Goal: Task Accomplishment & Management: Manage account settings

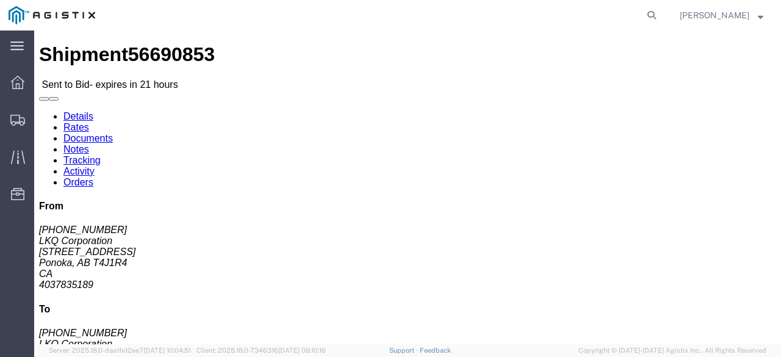
click at [18, 95] on ul "Dashboard Shipments Traffic Resources Address Book Saved Searches" at bounding box center [17, 144] width 34 height 149
click at [18, 87] on icon at bounding box center [17, 82] width 13 height 13
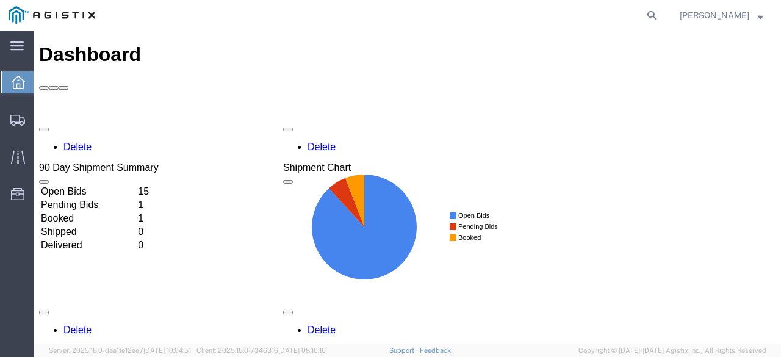
click at [136, 185] on td "Open Bids" at bounding box center [88, 191] width 96 height 12
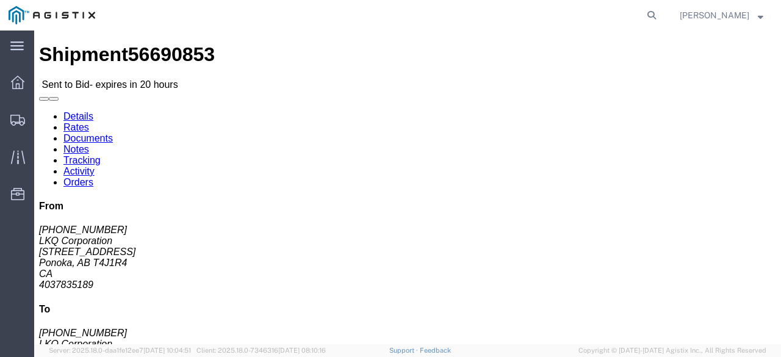
click link "Enter / Modify Bid"
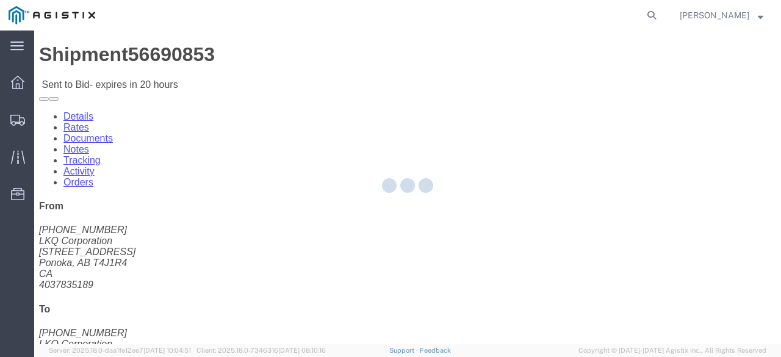
select select "20693"
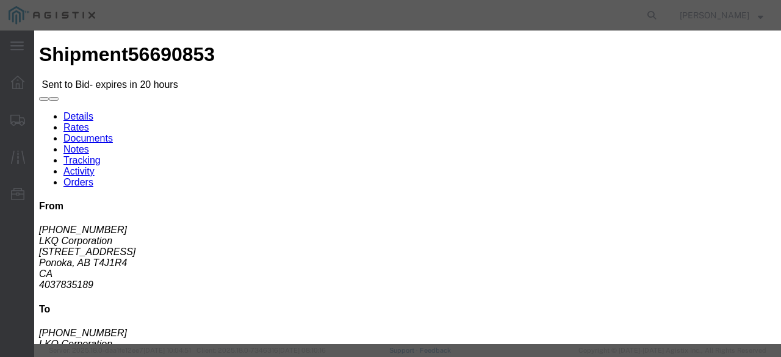
click input "text"
type input "Mactrans"
click div "Mode Select Air Less than Truckload Multi-Leg Ocean Freight Rail Small Parcel T…"
click input "number"
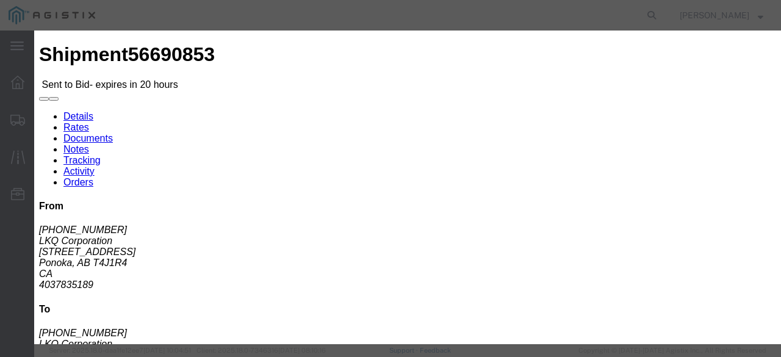
scroll to position [183, 0]
type input "1948.01"
click button "Submit"
click select "Select Rail TL Standard 3 - 5 Day"
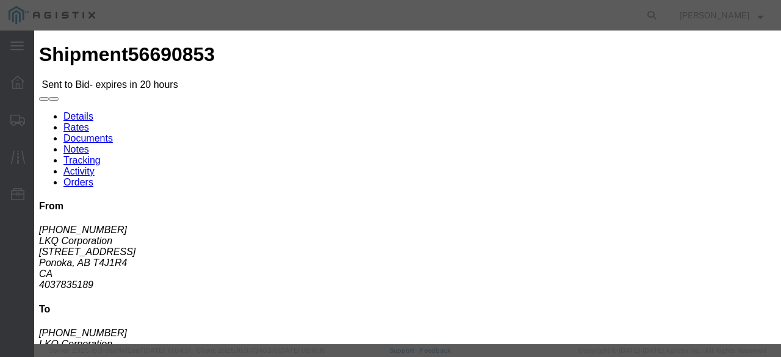
select select "39102"
click select "Select Rail TL Standard 3 - 5 Day"
click button "Submit"
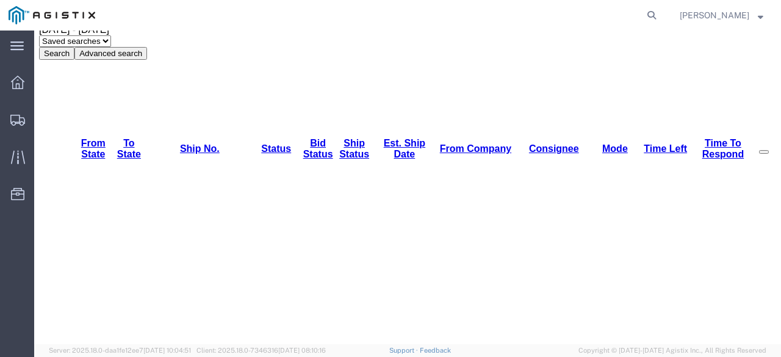
scroll to position [119, 0]
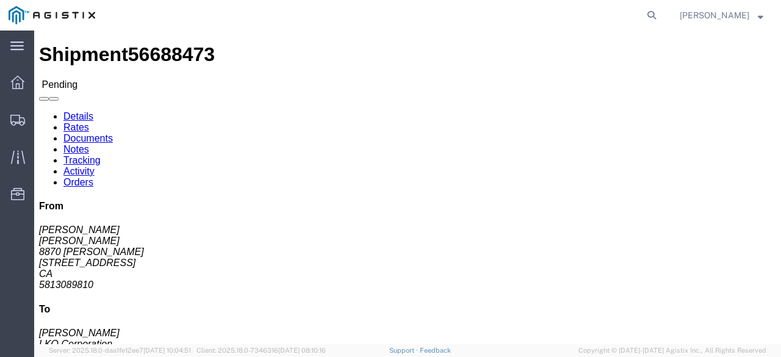
click button "Enter / Modify Bid"
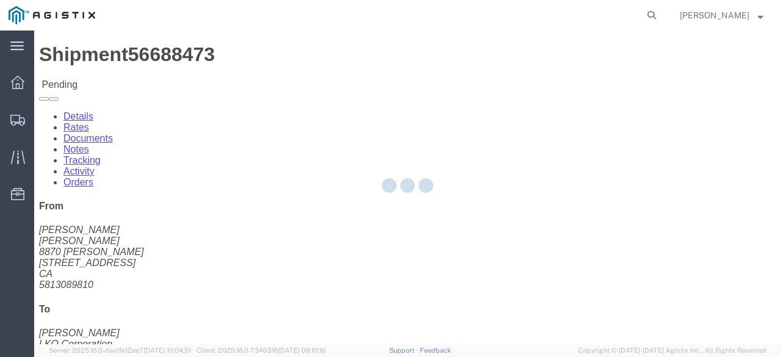
select select "20693"
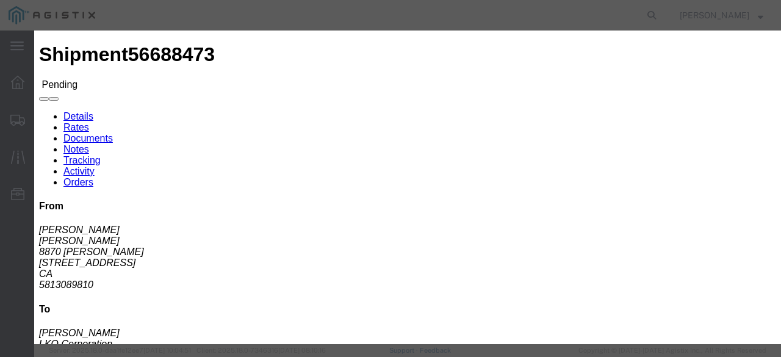
click link "Mactrans - Mactrans Logistics - TL Standard 3 - 5 Day"
drag, startPoint x: 633, startPoint y: 127, endPoint x: 505, endPoint y: 112, distance: 129.0
click div "Mode Select Air Less than Truckload Multi-Leg Ocean Freight Rail Small Parcel T…"
type input "3095"
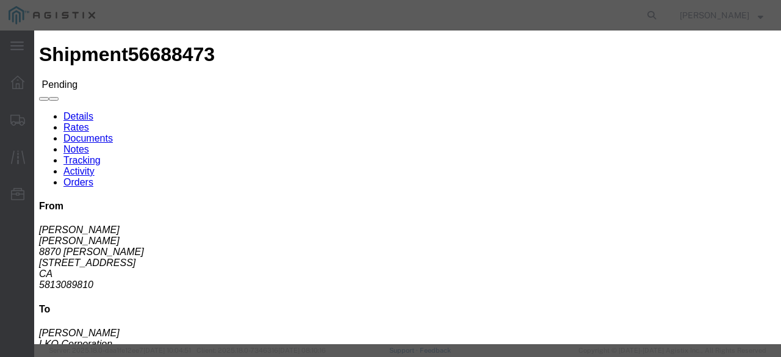
click button "Submit"
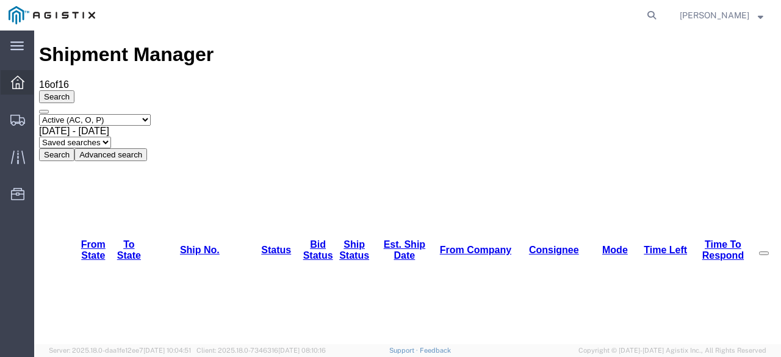
click at [19, 82] on icon at bounding box center [17, 82] width 13 height 13
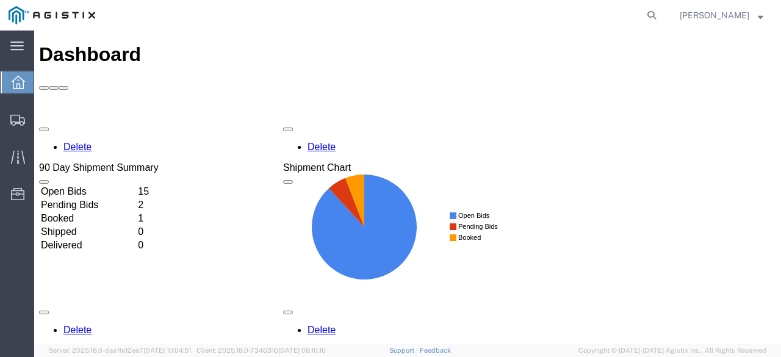
click at [136, 185] on td "Open Bids" at bounding box center [88, 191] width 96 height 12
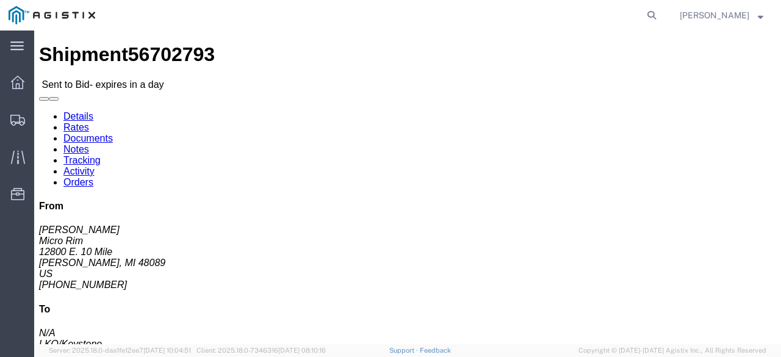
click link "Notes"
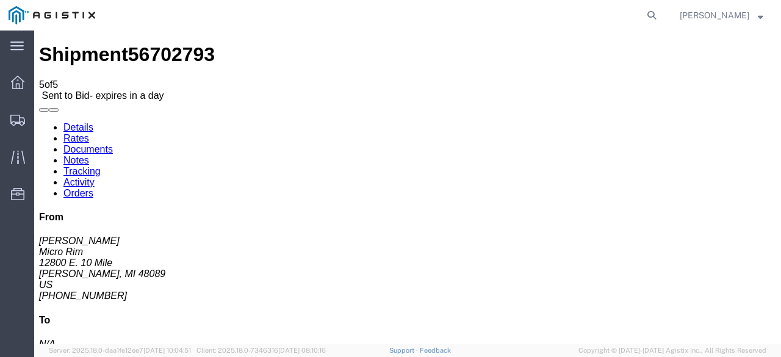
click at [87, 122] on link "Details" at bounding box center [78, 127] width 30 height 10
click link "Enter / Modify Bid"
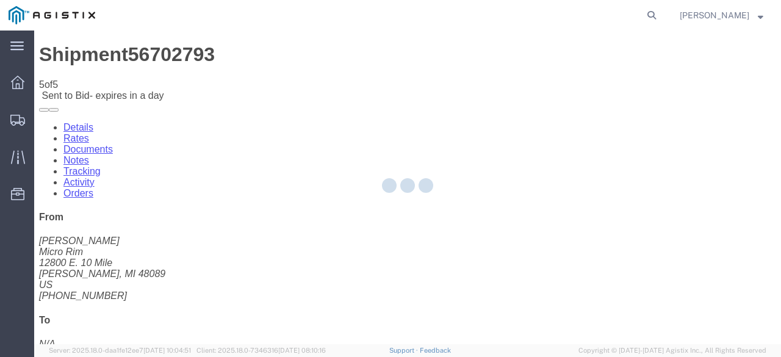
select select "20693"
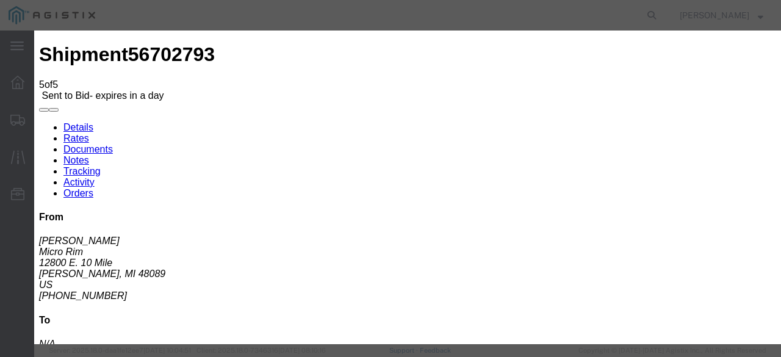
drag, startPoint x: 615, startPoint y: 110, endPoint x: 618, endPoint y: 116, distance: 6.3
click input "text"
type input "Mactrans"
click div "Select 2 Day Service 3 Axle Winch Truck 3 to 5 Day Service 96L Domestic Flat Ra…"
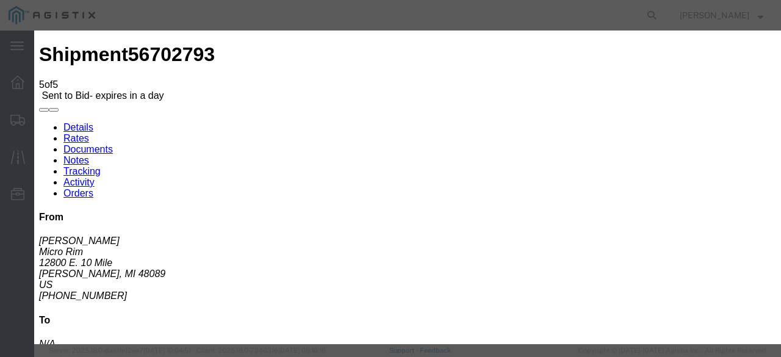
click input "number"
type input "1195"
click button "Submit"
click select "Select Rail TL Standard 3 - 5 Day"
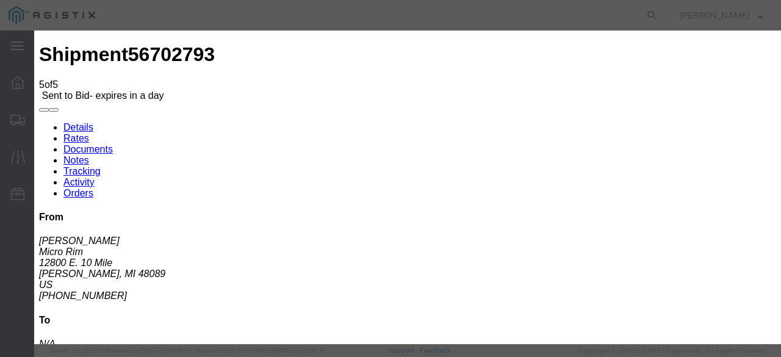
select select "39102"
click select "Select Rail TL Standard 3 - 5 Day"
click button "Submit"
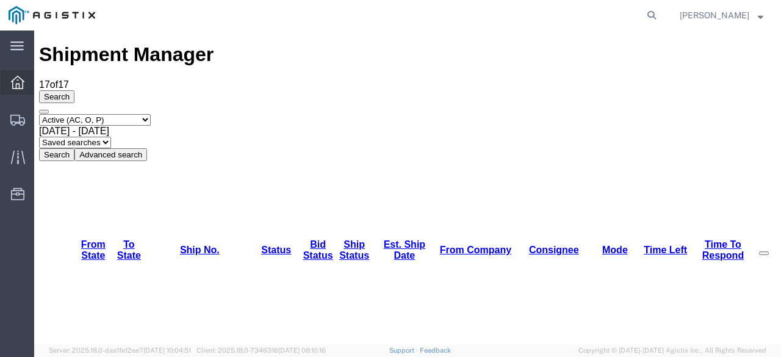
click at [25, 82] on div at bounding box center [18, 82] width 34 height 24
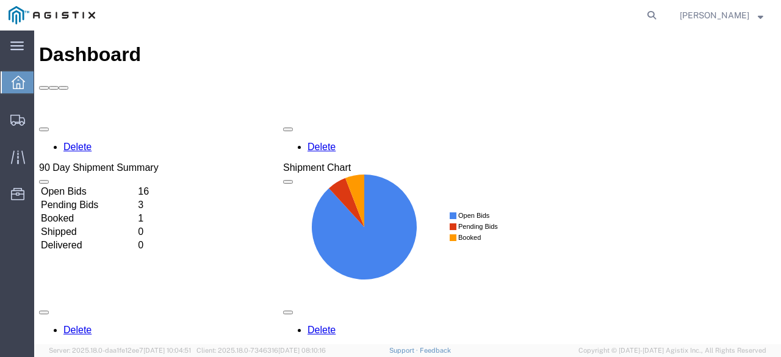
click at [136, 199] on td "Pending Bids" at bounding box center [88, 205] width 96 height 12
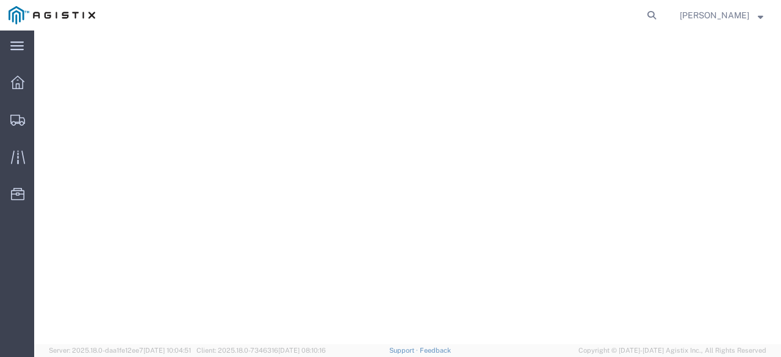
click at [745, 256] on div at bounding box center [407, 186] width 746 height 313
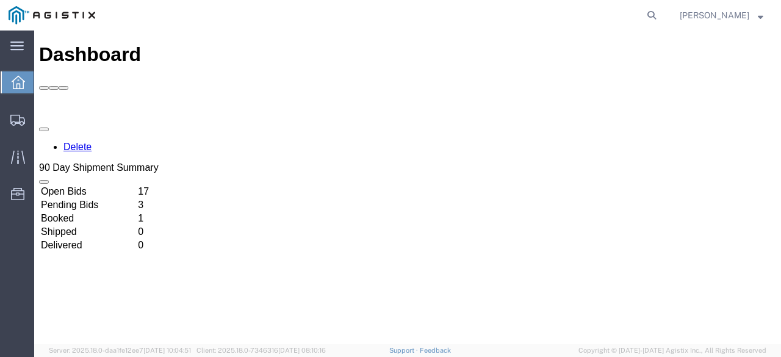
click at [134, 199] on td "Pending Bids" at bounding box center [88, 205] width 96 height 12
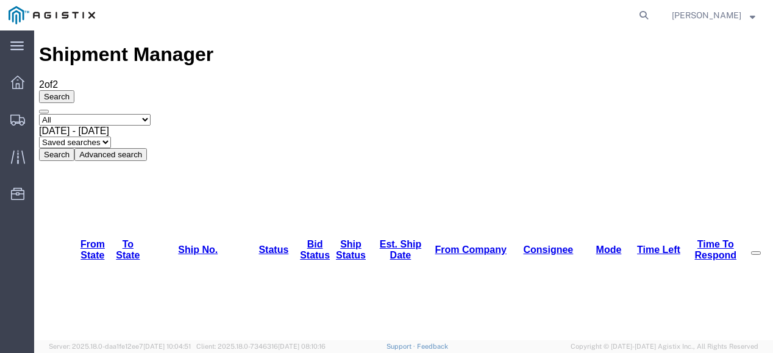
copy link "56702793"
drag, startPoint x: 190, startPoint y: 137, endPoint x: 147, endPoint y: 140, distance: 43.4
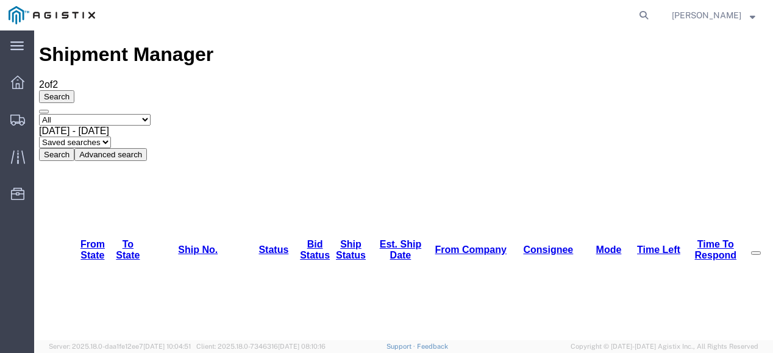
scroll to position [14, 0]
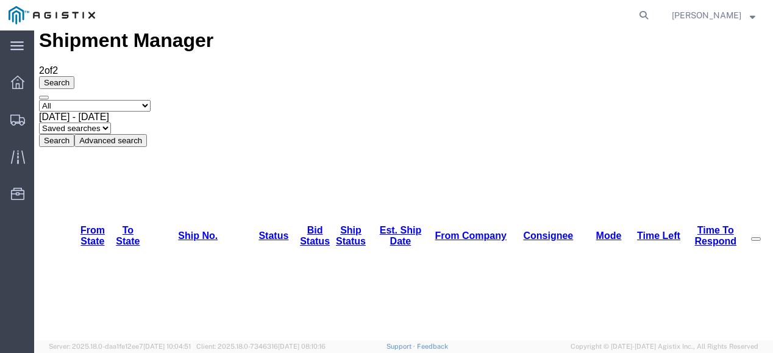
copy link "56690853"
drag, startPoint x: 140, startPoint y: 316, endPoint x: 207, endPoint y: 315, distance: 67.1
click at [22, 122] on icon at bounding box center [17, 120] width 15 height 11
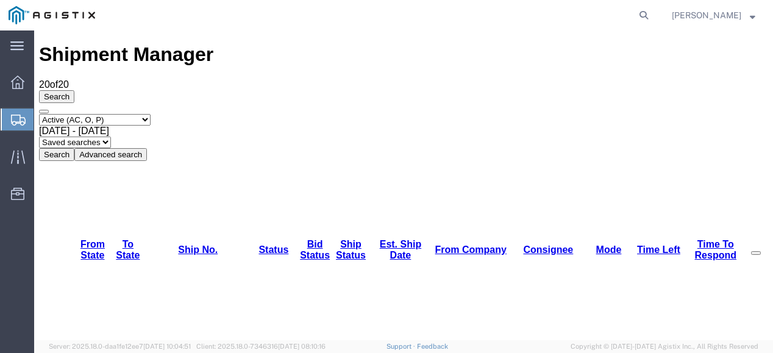
scroll to position [203, 0]
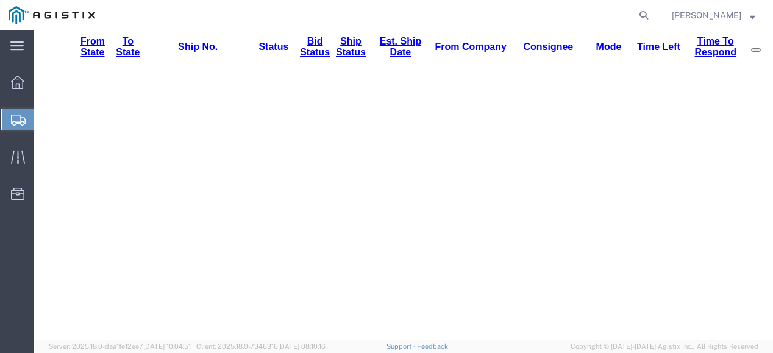
copy link "56688473"
drag, startPoint x: 189, startPoint y: 256, endPoint x: 143, endPoint y: 257, distance: 45.7
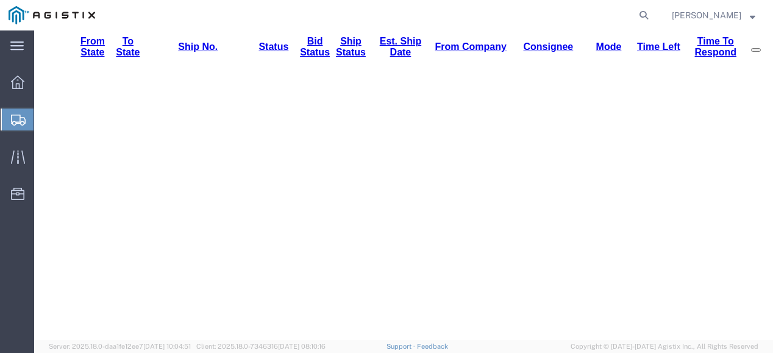
click at [25, 115] on icon at bounding box center [18, 120] width 15 height 11
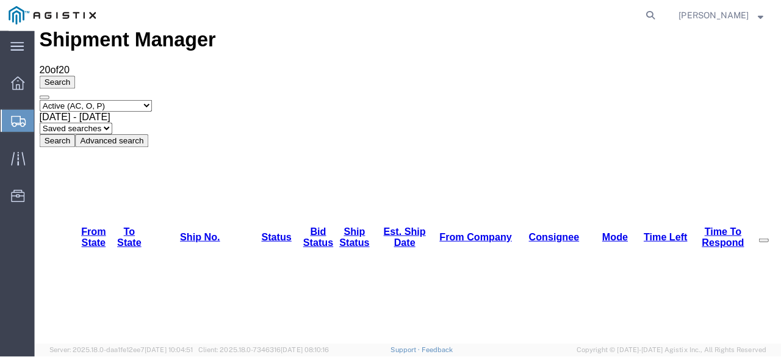
scroll to position [0, 0]
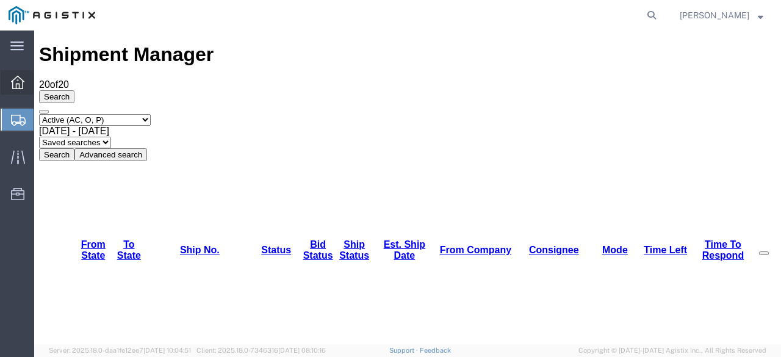
click at [14, 76] on icon at bounding box center [17, 82] width 13 height 13
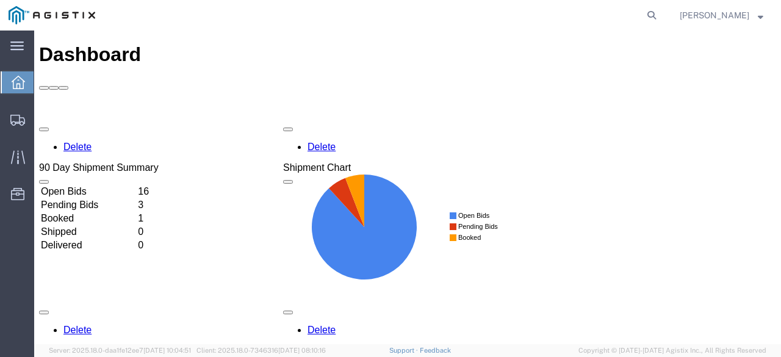
click at [136, 199] on td "Pending Bids" at bounding box center [88, 205] width 96 height 12
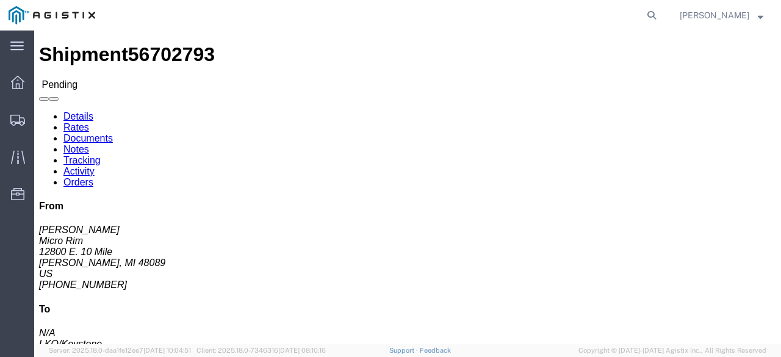
click button "Enter / Modify Bid"
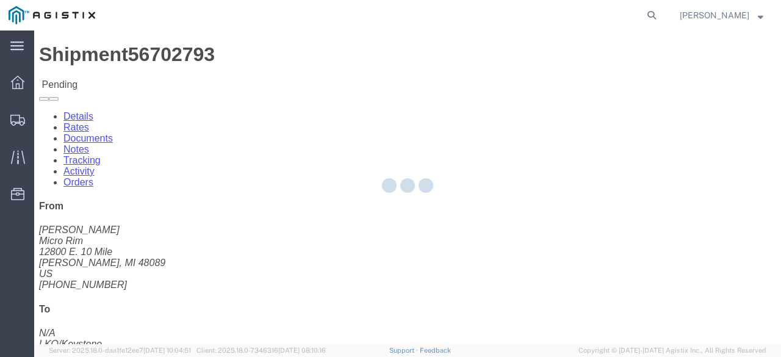
select select "20693"
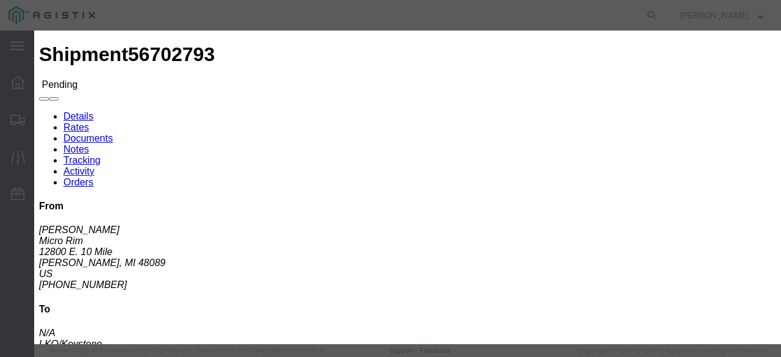
click link "Mactrans - Mactrans Logistics - TL Standard 3 - 5 Day"
drag, startPoint x: 629, startPoint y: 95, endPoint x: 515, endPoint y: 87, distance: 114.9
click div "Select 2 Day Service 3 Axle Winch Truck 3 to 5 Day Service 96L Domestic Flat Ra…"
type input "1170"
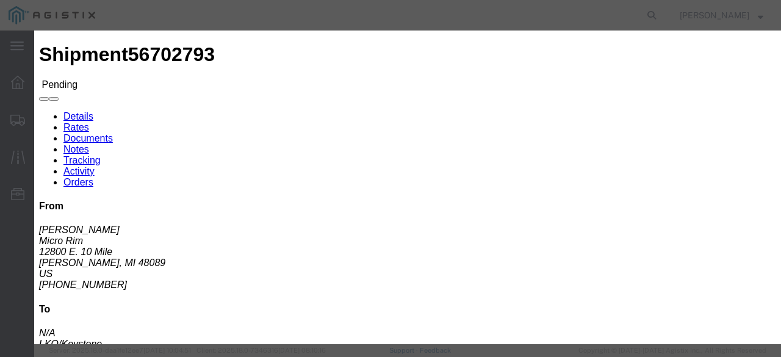
click button "Submit"
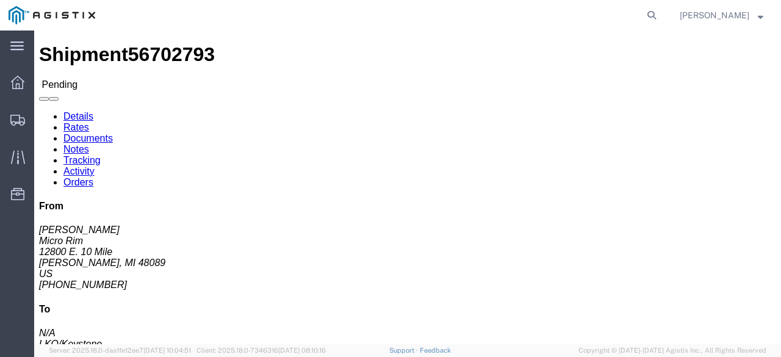
click button "Enter / Modify Bid"
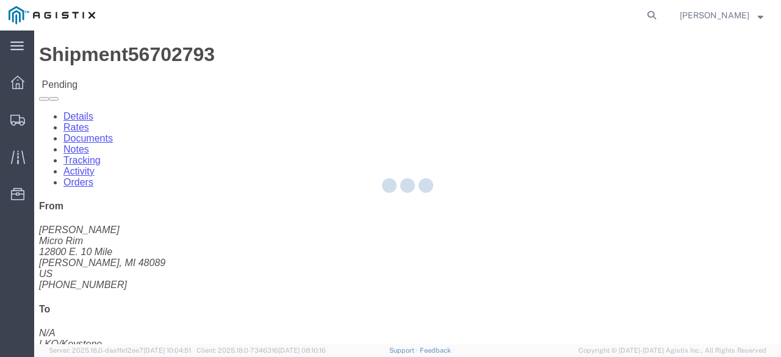
select select "20693"
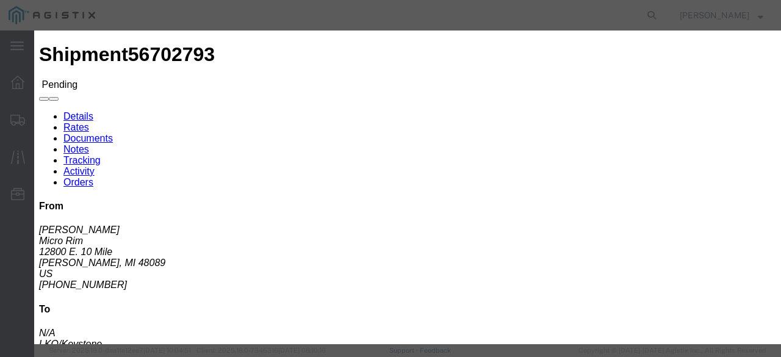
click link "Mactrans - Mactrans Logistics - TL Standard 3 - 5 Day"
click icon "button"
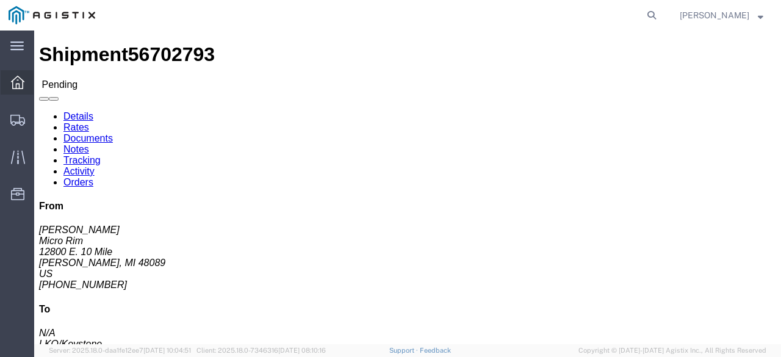
click at [13, 82] on icon at bounding box center [17, 82] width 13 height 13
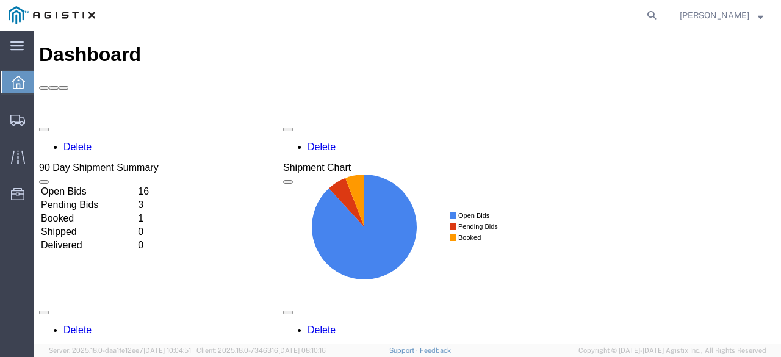
click at [136, 199] on td "Pending Bids" at bounding box center [88, 205] width 96 height 12
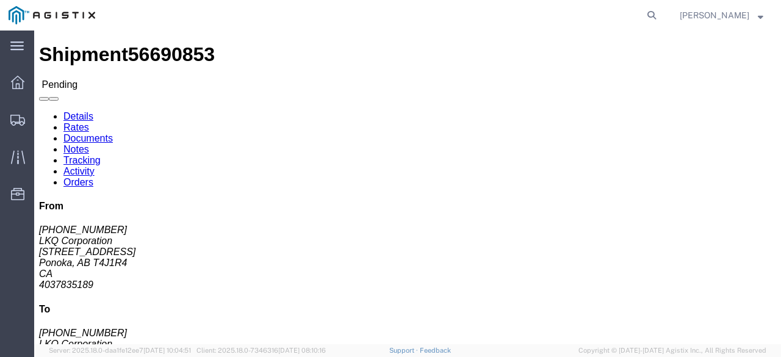
click button "Enter / Modify Bid"
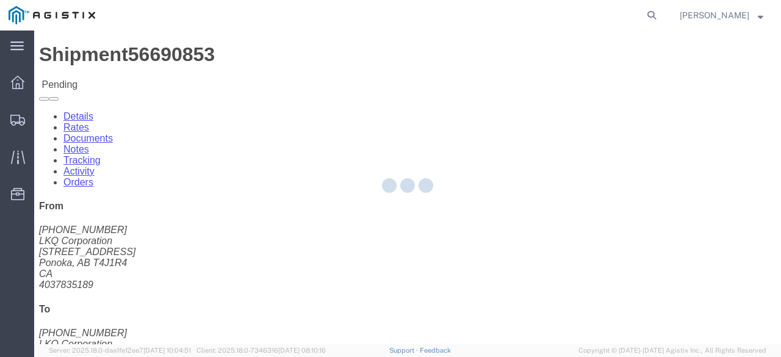
select select "20693"
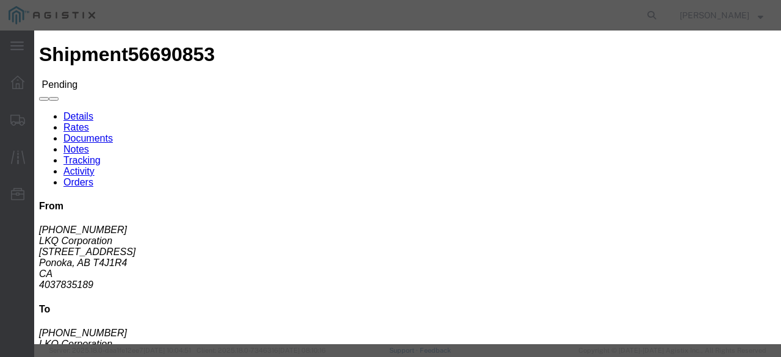
click li "Mactrans - Mactrans Logistics - TL Standard 3 - 5 Day"
click link "Mactrans - Mactrans Logistics - TL Standard 3 - 5 Day"
drag, startPoint x: 626, startPoint y: 91, endPoint x: 521, endPoint y: 76, distance: 105.4
click div "Mode Select Air Less than Truckload Multi-Leg Ocean Freight Rail Small Parcel T…"
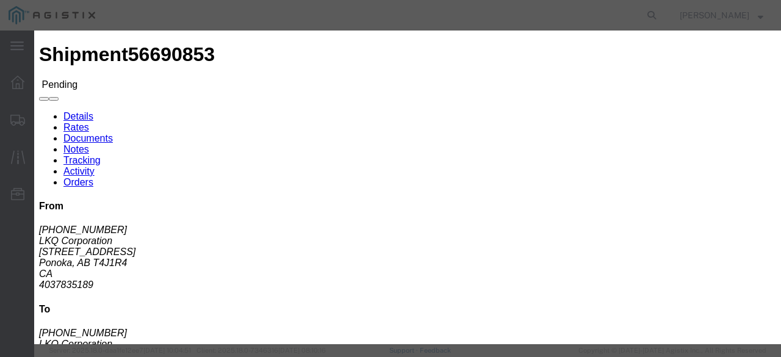
type input "1780"
click button "Submit"
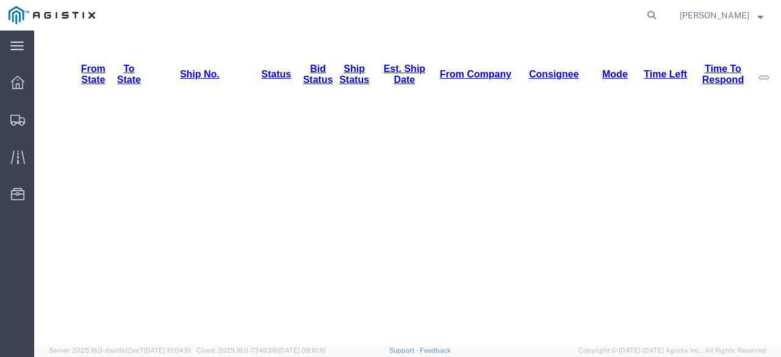
scroll to position [179, 0]
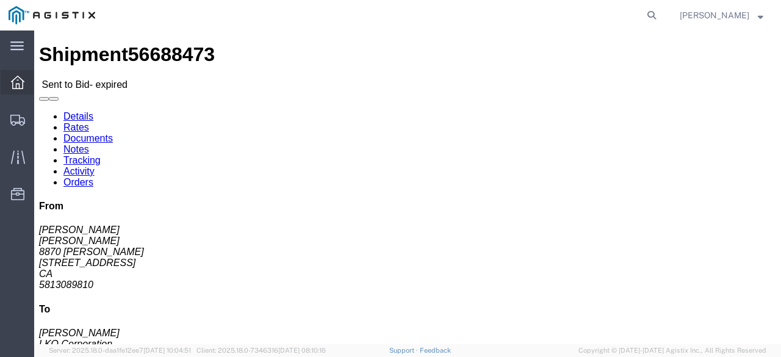
click at [14, 82] on icon at bounding box center [17, 82] width 13 height 13
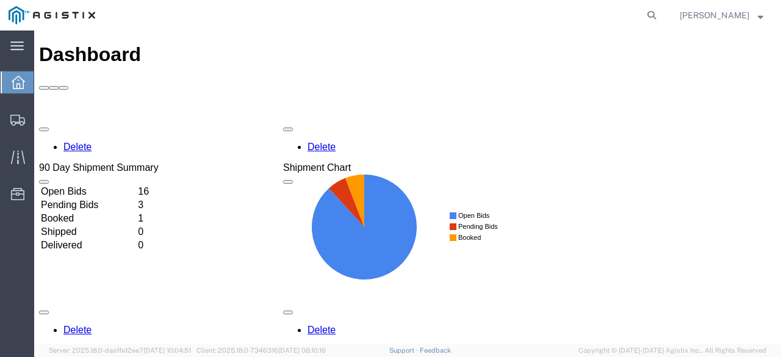
click at [136, 199] on td "Pending Bids" at bounding box center [88, 205] width 96 height 12
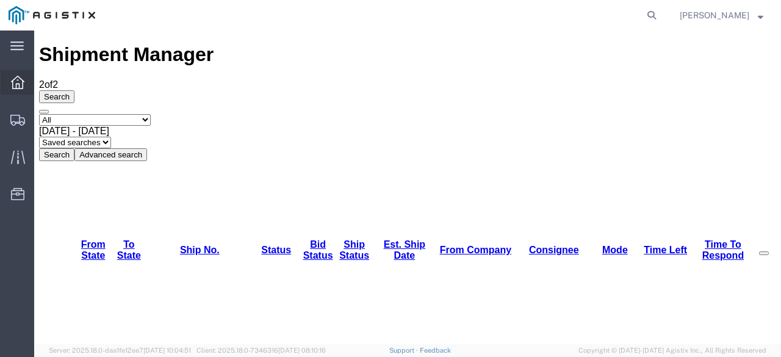
click at [10, 93] on div at bounding box center [18, 82] width 34 height 24
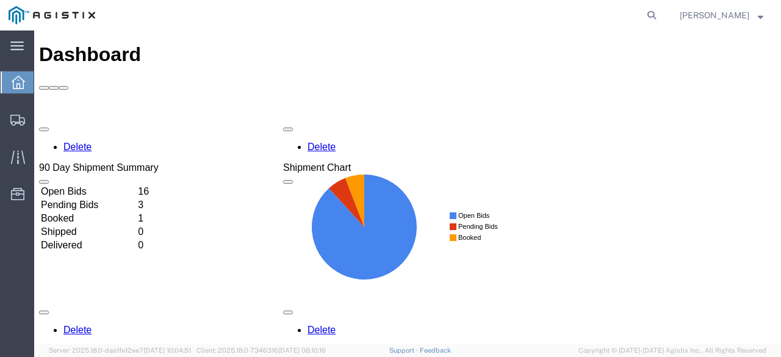
click at [136, 185] on td "Open Bids" at bounding box center [88, 191] width 96 height 12
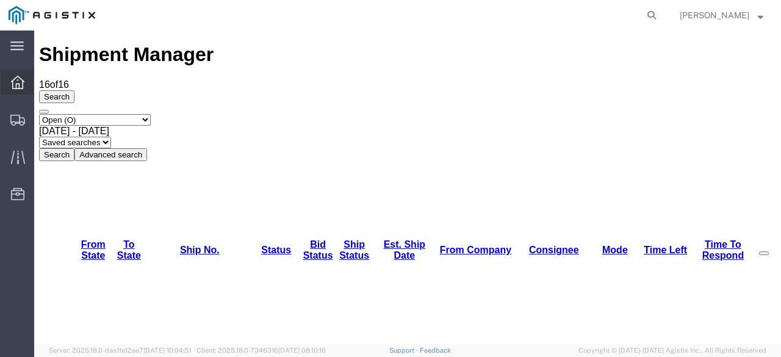
click at [20, 87] on icon at bounding box center [17, 82] width 13 height 13
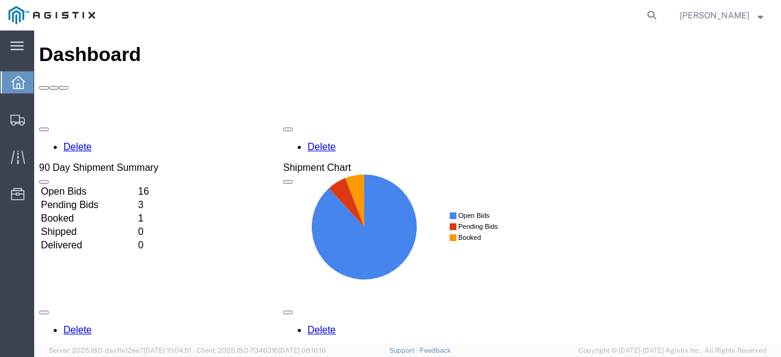
click at [136, 185] on td "Open Bids" at bounding box center [88, 191] width 96 height 12
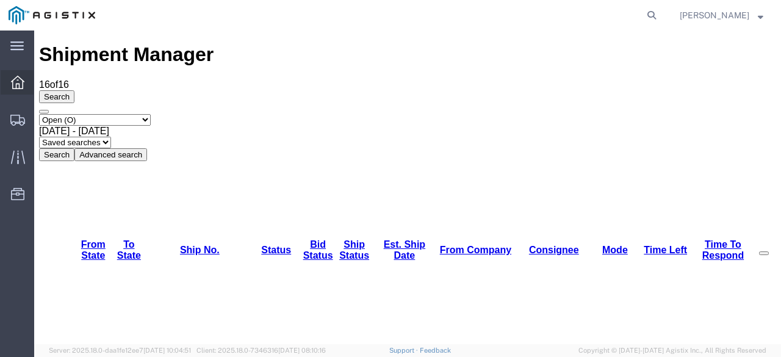
click at [24, 80] on div at bounding box center [18, 82] width 34 height 24
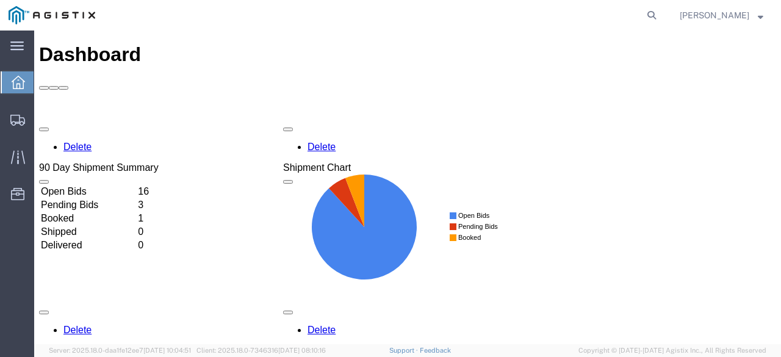
click at [136, 212] on td "Booked" at bounding box center [88, 218] width 96 height 12
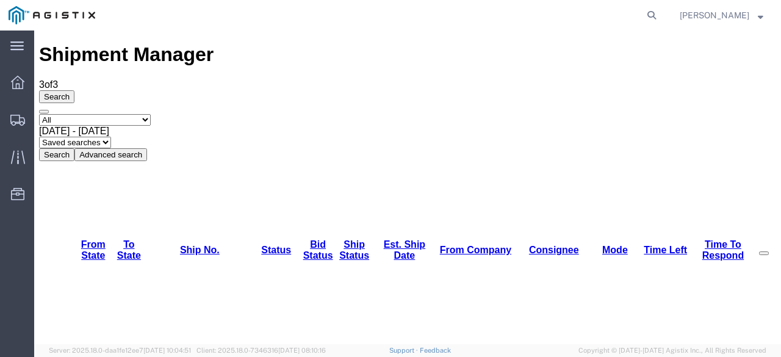
click at [20, 86] on icon at bounding box center [17, 82] width 13 height 13
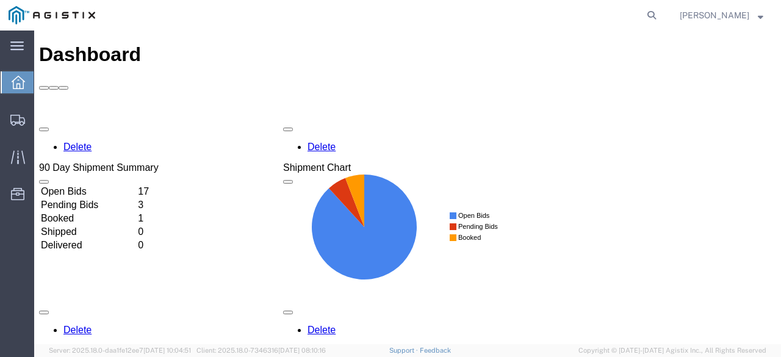
click at [134, 199] on td "Pending Bids" at bounding box center [88, 205] width 96 height 12
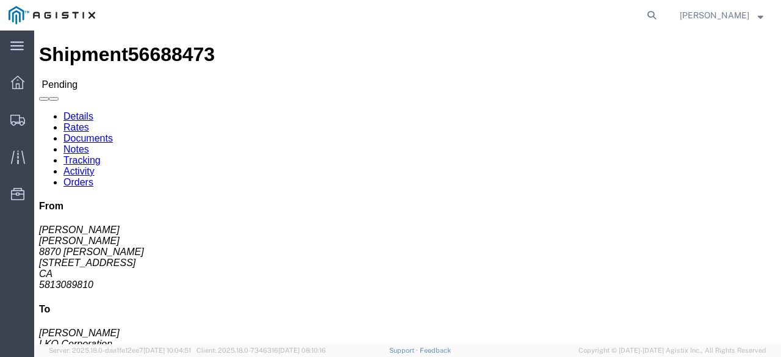
click button "Enter / Modify Bid"
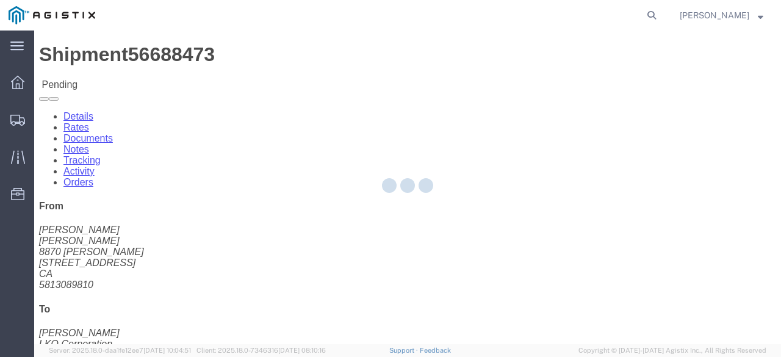
select select "20693"
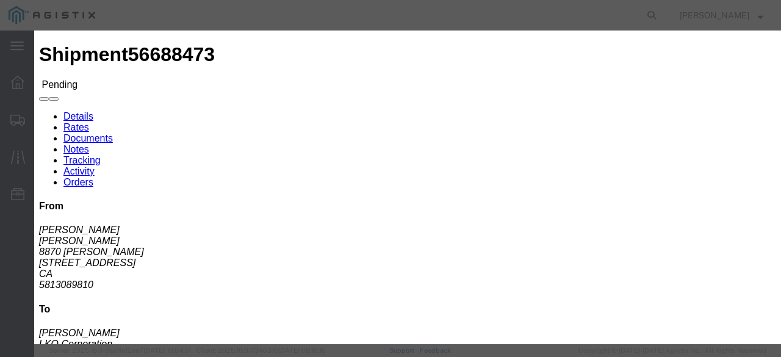
click link "Mactrans - Mactrans Logistics - TL Standard 3 - 5 Day"
click div "Enter Bid Rates Confirmation Details Editing "Mactrans" Go back Vendor Select M…"
drag, startPoint x: 643, startPoint y: 95, endPoint x: 467, endPoint y: 68, distance: 178.3
click div "Leg1 Mode Select Air Less than Truckload Multi-Leg Ocean Freight Rail Small Par…"
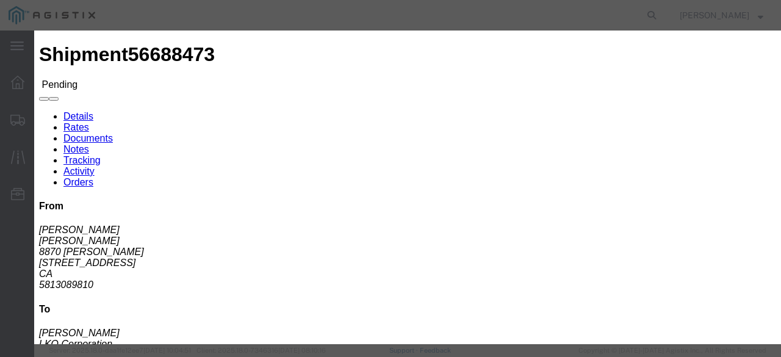
type input "2940"
click button "Submit"
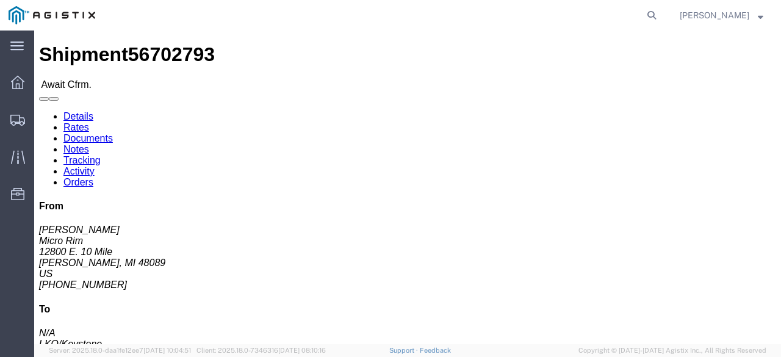
click link "Notes"
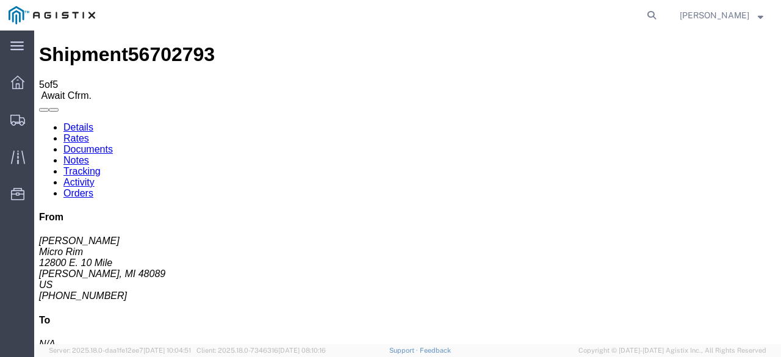
drag, startPoint x: 361, startPoint y: 257, endPoint x: 385, endPoint y: 351, distance: 96.4
click at [79, 122] on link "Details" at bounding box center [78, 127] width 30 height 10
click link "Documents"
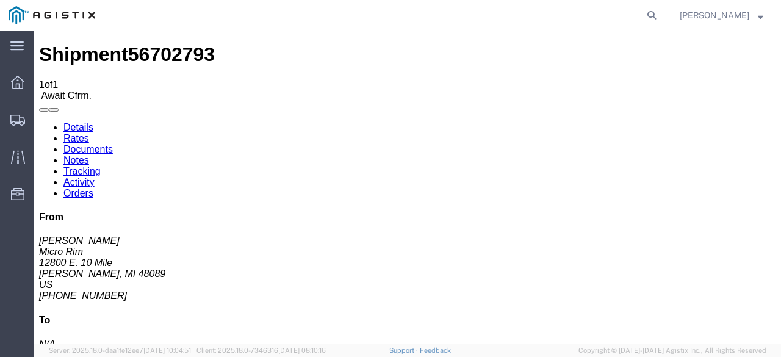
click at [89, 155] on link "Notes" at bounding box center [76, 160] width 26 height 10
click at [5, 307] on div "main_menu Created with Sketch. Collapse Menu Dashboard Shipments Traffic Resour…" at bounding box center [17, 193] width 34 height 326
click at [33, 93] on div at bounding box center [18, 82] width 34 height 24
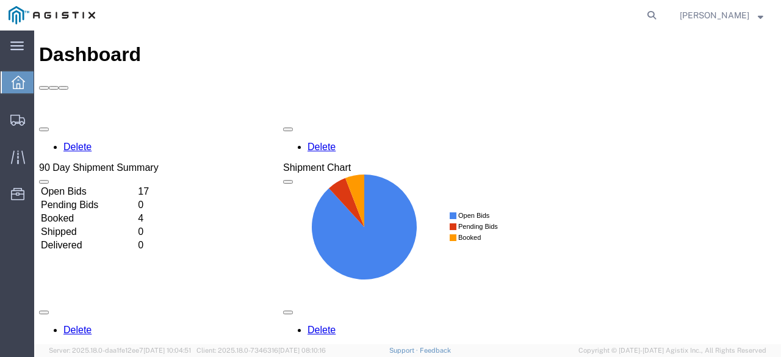
click at [136, 212] on td "Booked" at bounding box center [88, 218] width 96 height 12
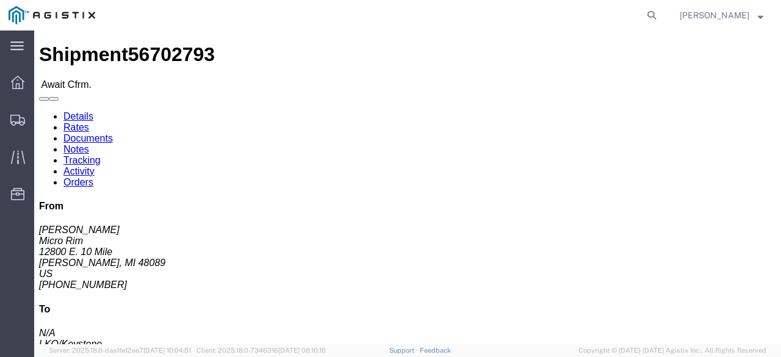
click link "Confirm"
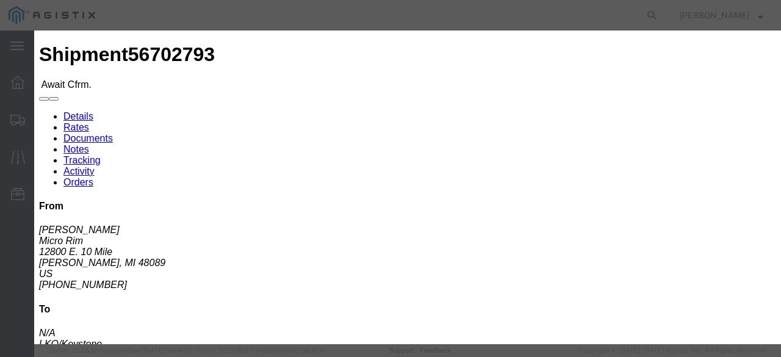
click input "checkbox"
checkbox input "true"
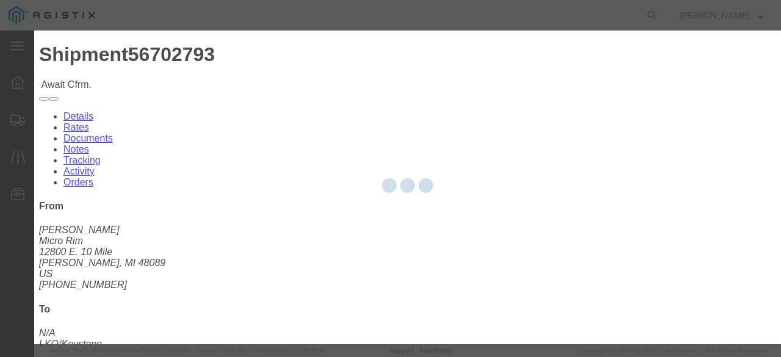
type input "[PERSON_NAME]"
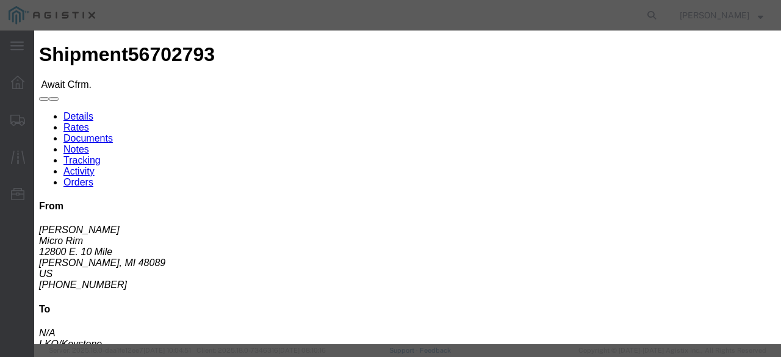
click input "text"
type input "560702793"
click button "Submit"
click input "text"
type input "6473089760"
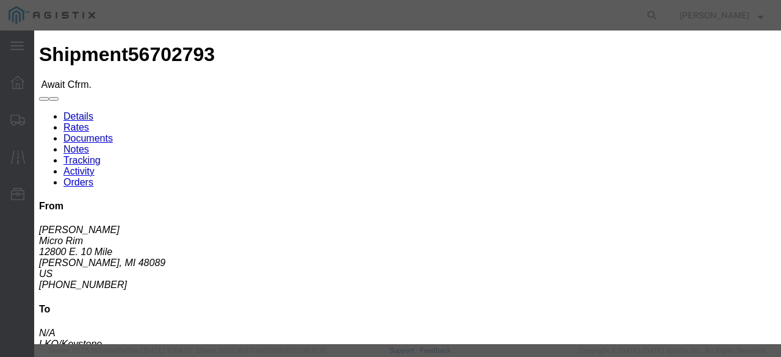
click button "Submit"
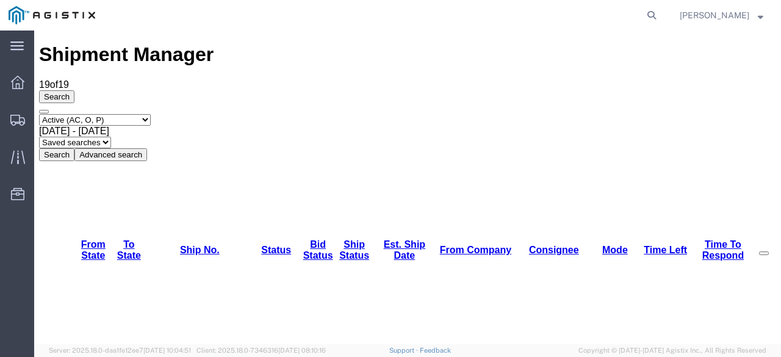
scroll to position [179, 0]
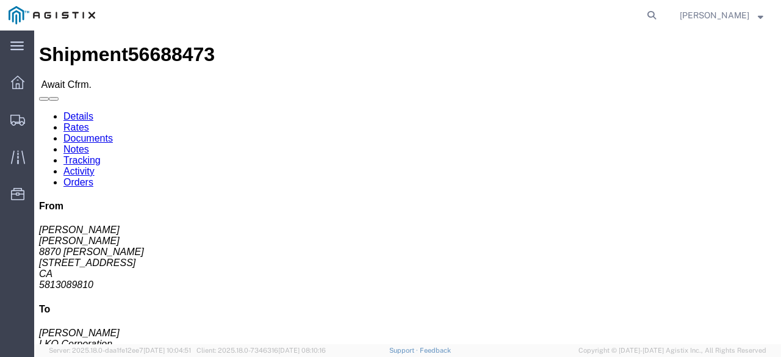
click link "Confirm"
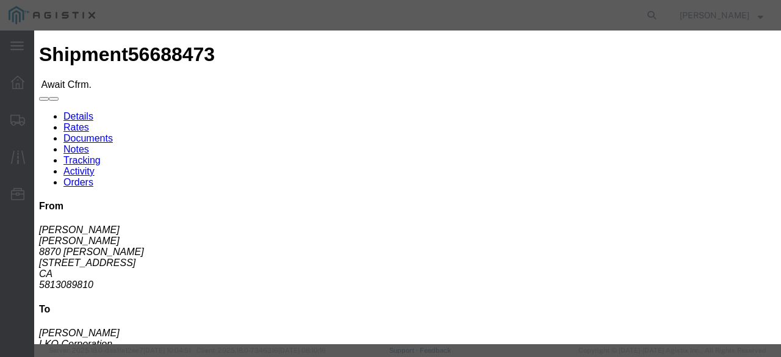
click input "checkbox"
checkbox input "true"
type input "[PERSON_NAME]"
click input "text"
type input "56688473"
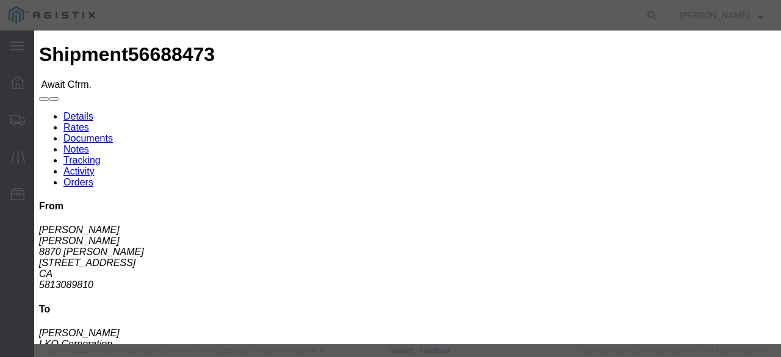
click button "Submit"
click input "text"
type input "56688473"
click button "Submit"
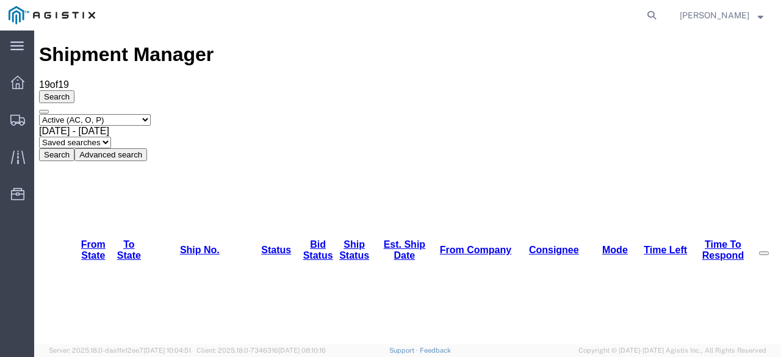
scroll to position [179, 0]
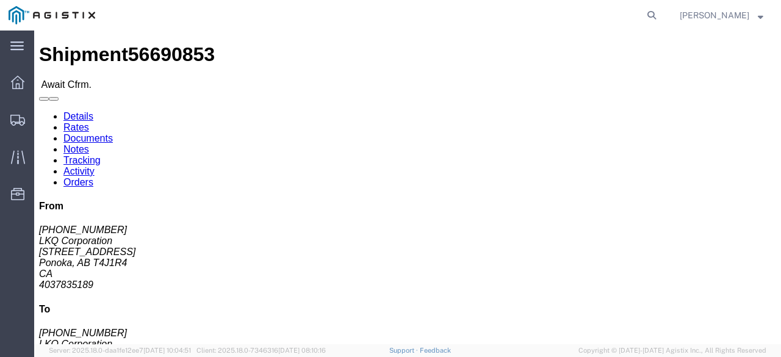
click link "Confirm"
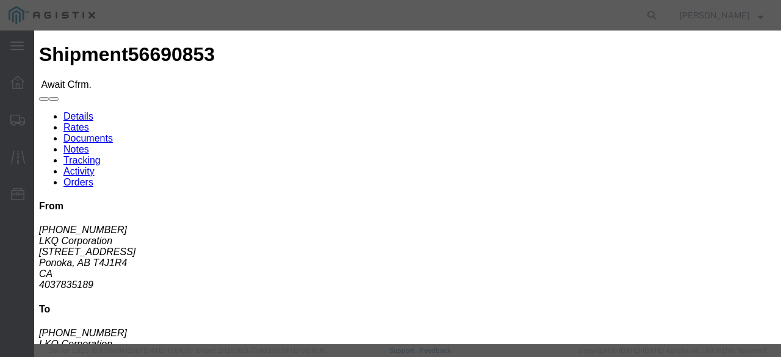
click input "checkbox"
checkbox input "true"
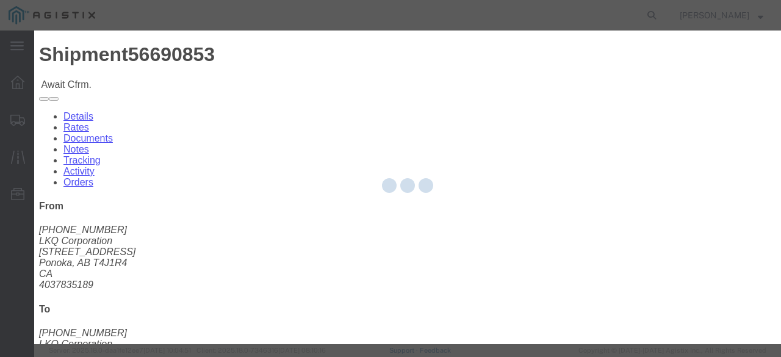
type input "[PERSON_NAME]"
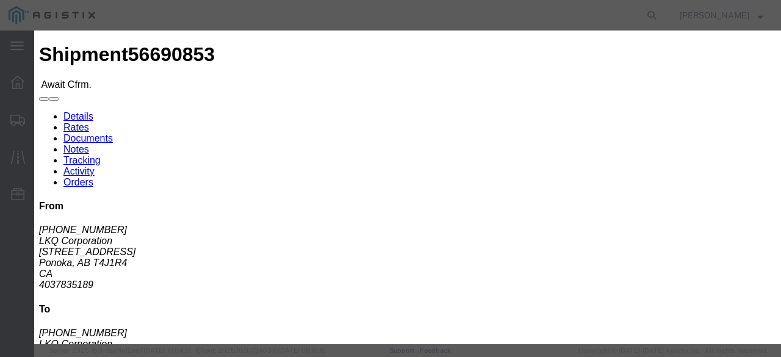
click input "text"
type input "56690853"
click button "Submit"
click input "text"
type input "6473089760"
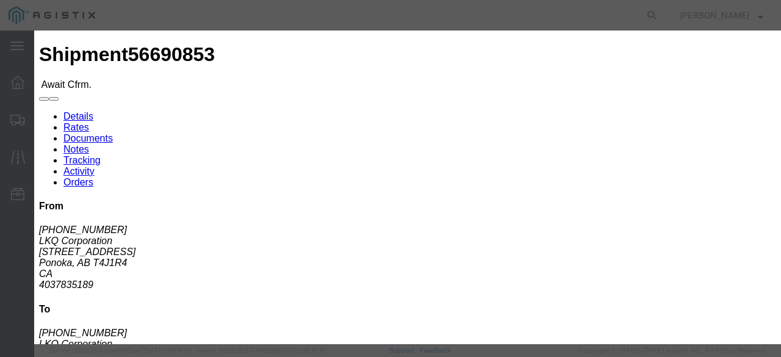
click button "Submit"
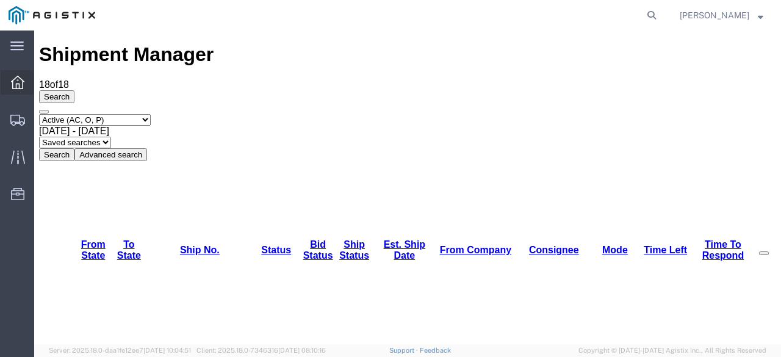
click at [23, 90] on div at bounding box center [18, 82] width 34 height 24
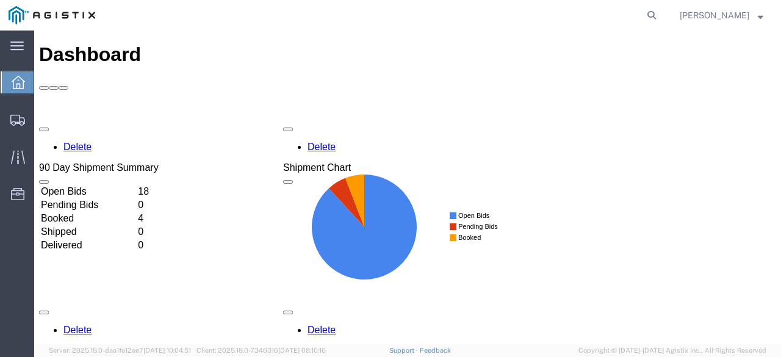
click at [136, 212] on td "Booked" at bounding box center [88, 218] width 96 height 12
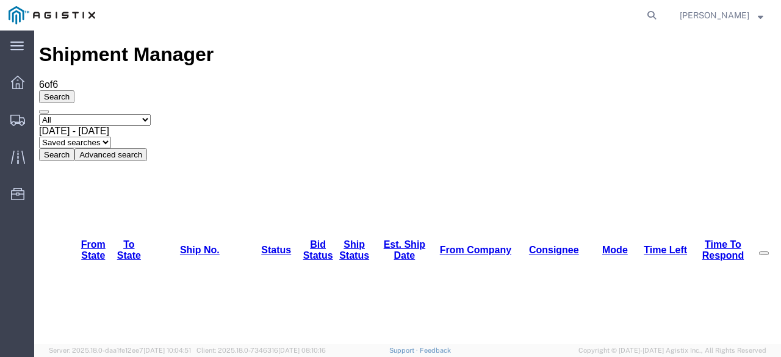
click at [20, 234] on div "main_menu Created with Sketch. Collapse Menu Dashboard Shipments Traffic Resour…" at bounding box center [17, 193] width 34 height 326
click at [18, 90] on div at bounding box center [18, 82] width 34 height 24
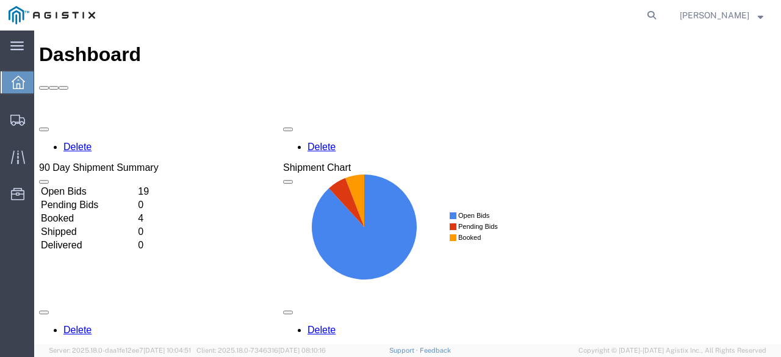
click at [136, 212] on td "Booked" at bounding box center [88, 218] width 96 height 12
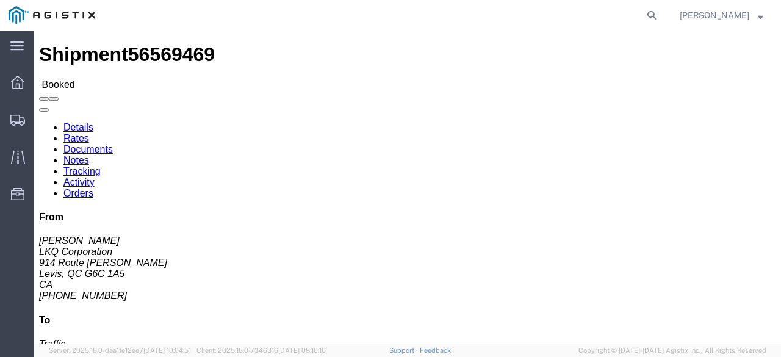
click link "Tracking"
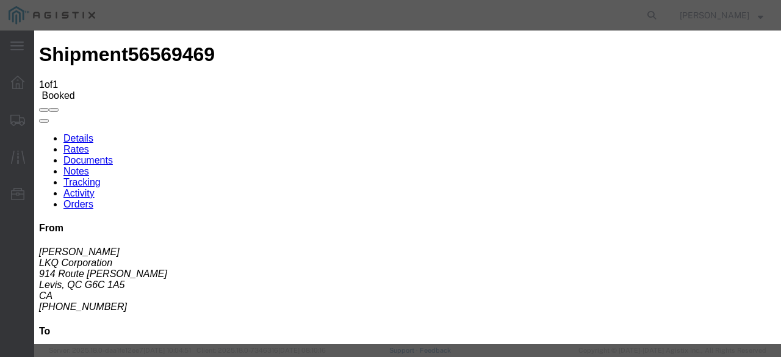
type input "[DATE]"
type input "4:00 PM"
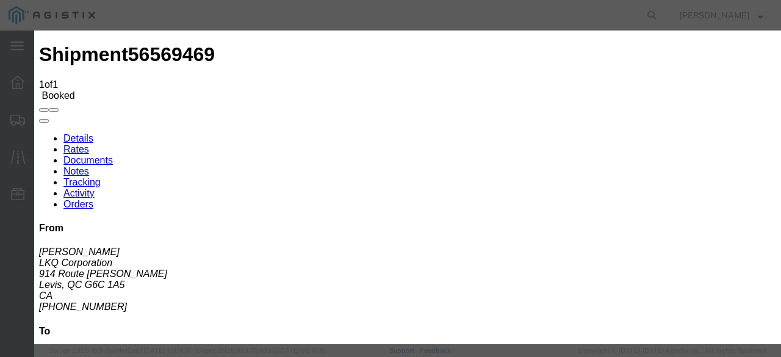
type input "[DATE]"
type input "8:00 AM"
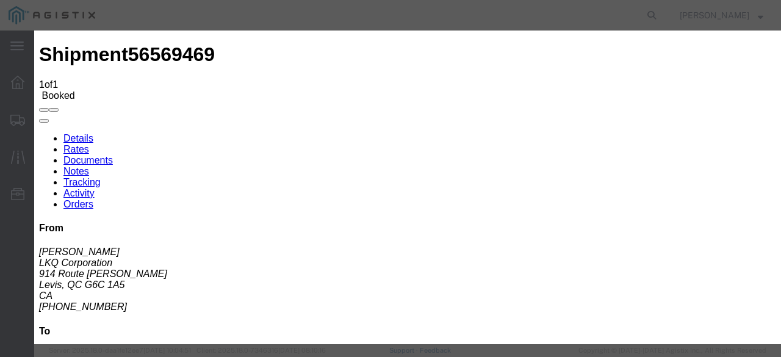
select select "DELIVRED"
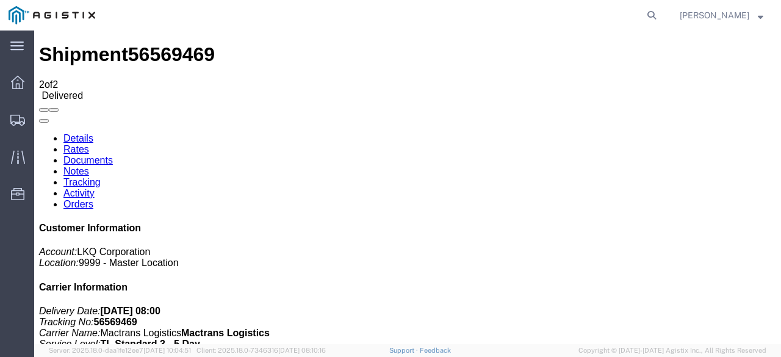
click at [79, 133] on link "Details" at bounding box center [78, 138] width 30 height 10
click link "Tracking"
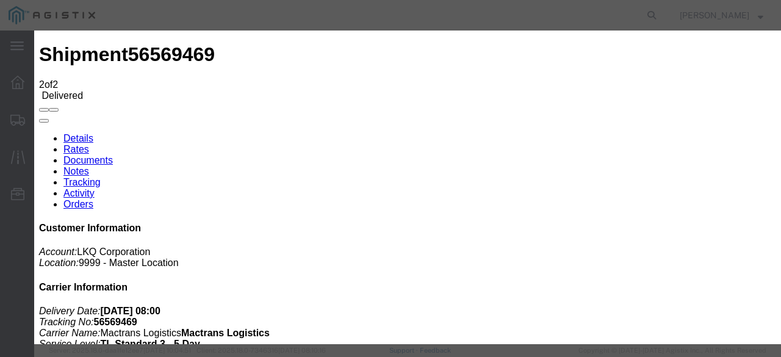
type input "[DATE]"
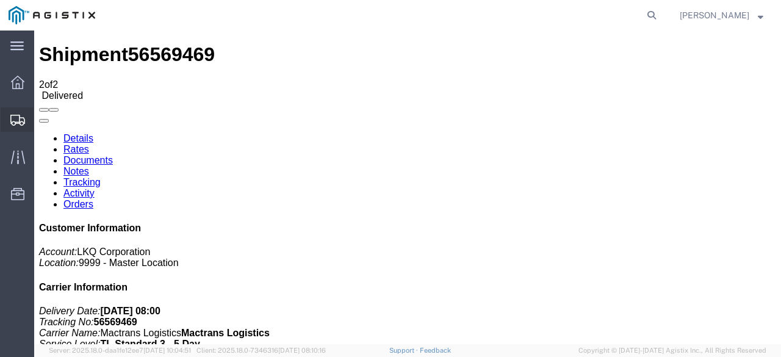
click at [18, 123] on icon at bounding box center [17, 120] width 15 height 11
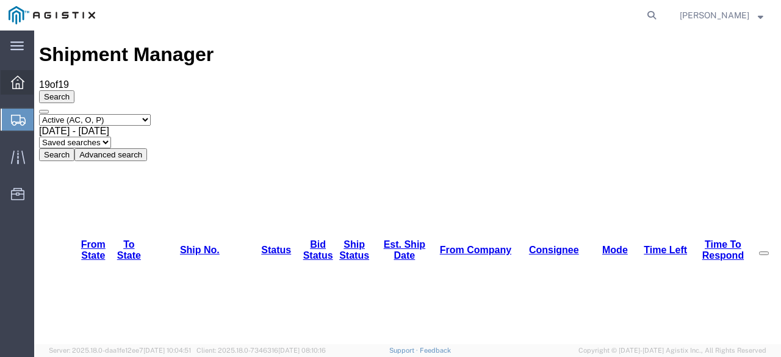
click at [17, 93] on div at bounding box center [18, 82] width 34 height 24
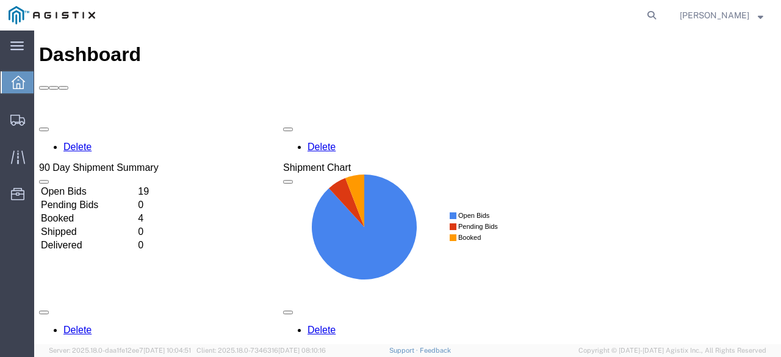
click at [136, 212] on td "Booked" at bounding box center [88, 218] width 96 height 12
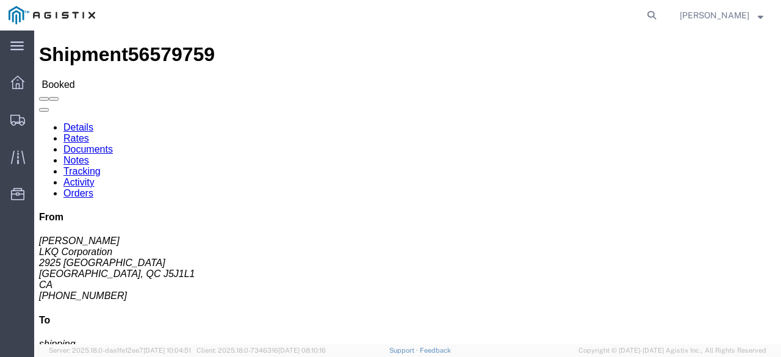
click div "Leg 1 - Truckload Vehicle 1: Standard Dry Van (53 Feet) Number of trucks: 1"
click link "Tracking"
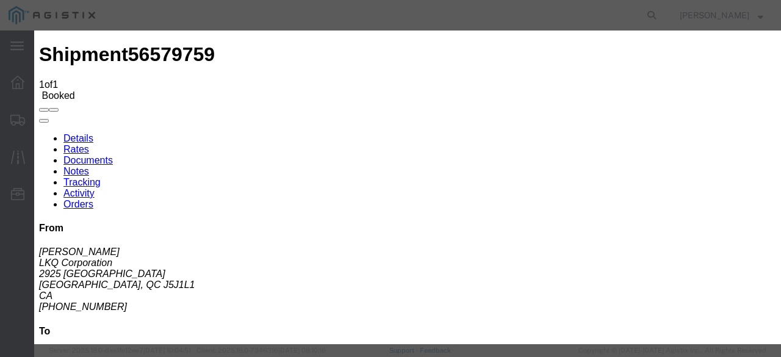
type input "[DATE]"
type input "4:00 PM"
type input "[DATE]"
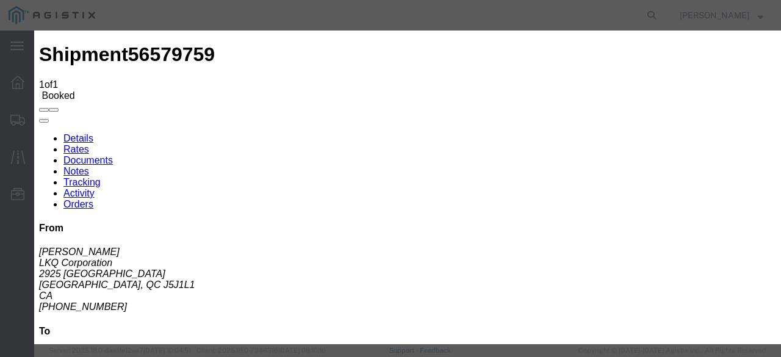
type input "5:00 [PERSON_NAME]"
type input "5:00 AM"
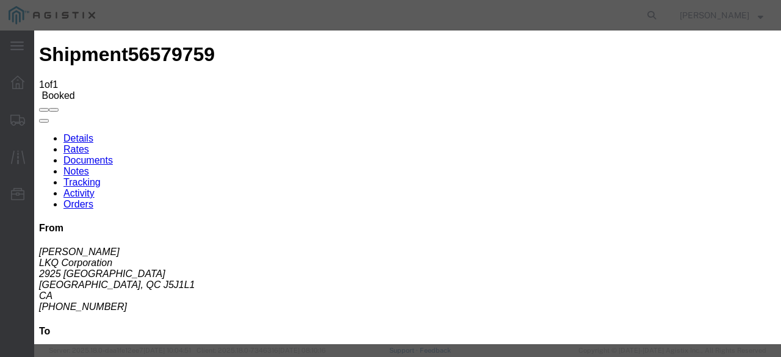
select select "DELIVRED"
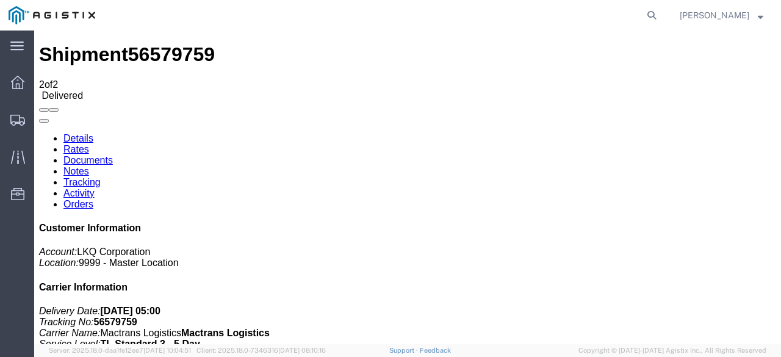
click at [81, 133] on link "Details" at bounding box center [78, 138] width 30 height 10
click at [9, 86] on div at bounding box center [18, 82] width 34 height 24
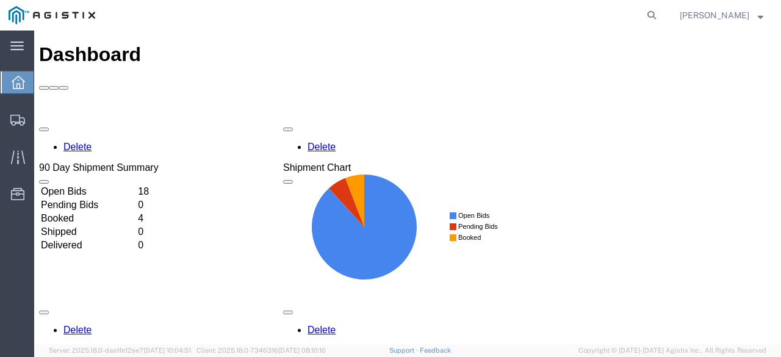
click at [136, 212] on td "Booked" at bounding box center [88, 218] width 96 height 12
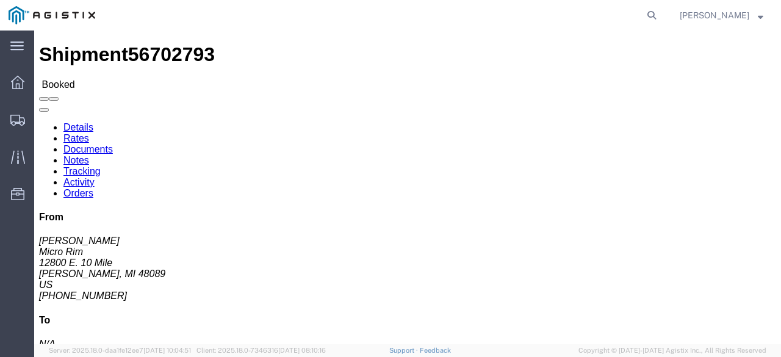
click div "Leg 1 - Truckload Vehicle 1: Standard Dry Van (53 Feet) Number of trucks: 1"
click address "[PERSON_NAME] Micro Rim [STREET_ADDRESS] [PHONE_NUMBER]"
click link "Rates"
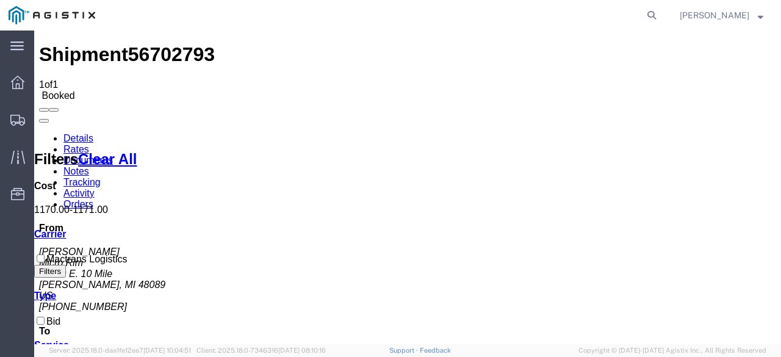
click at [16, 290] on div "main_menu Created with Sketch. Collapse Menu Dashboard Shipments Traffic Resour…" at bounding box center [17, 193] width 34 height 326
